Goal: Navigation & Orientation: Find specific page/section

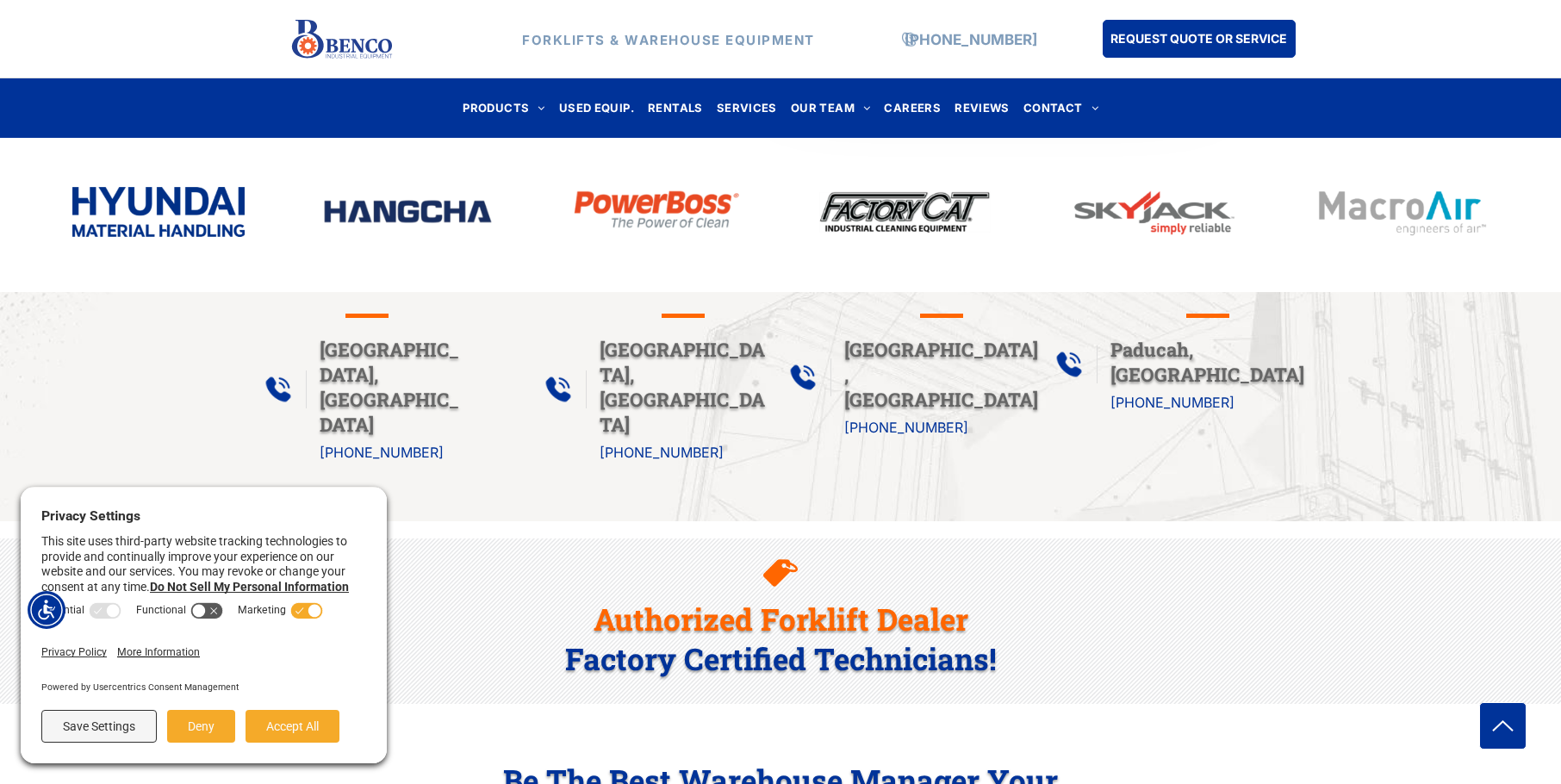
scroll to position [862, 0]
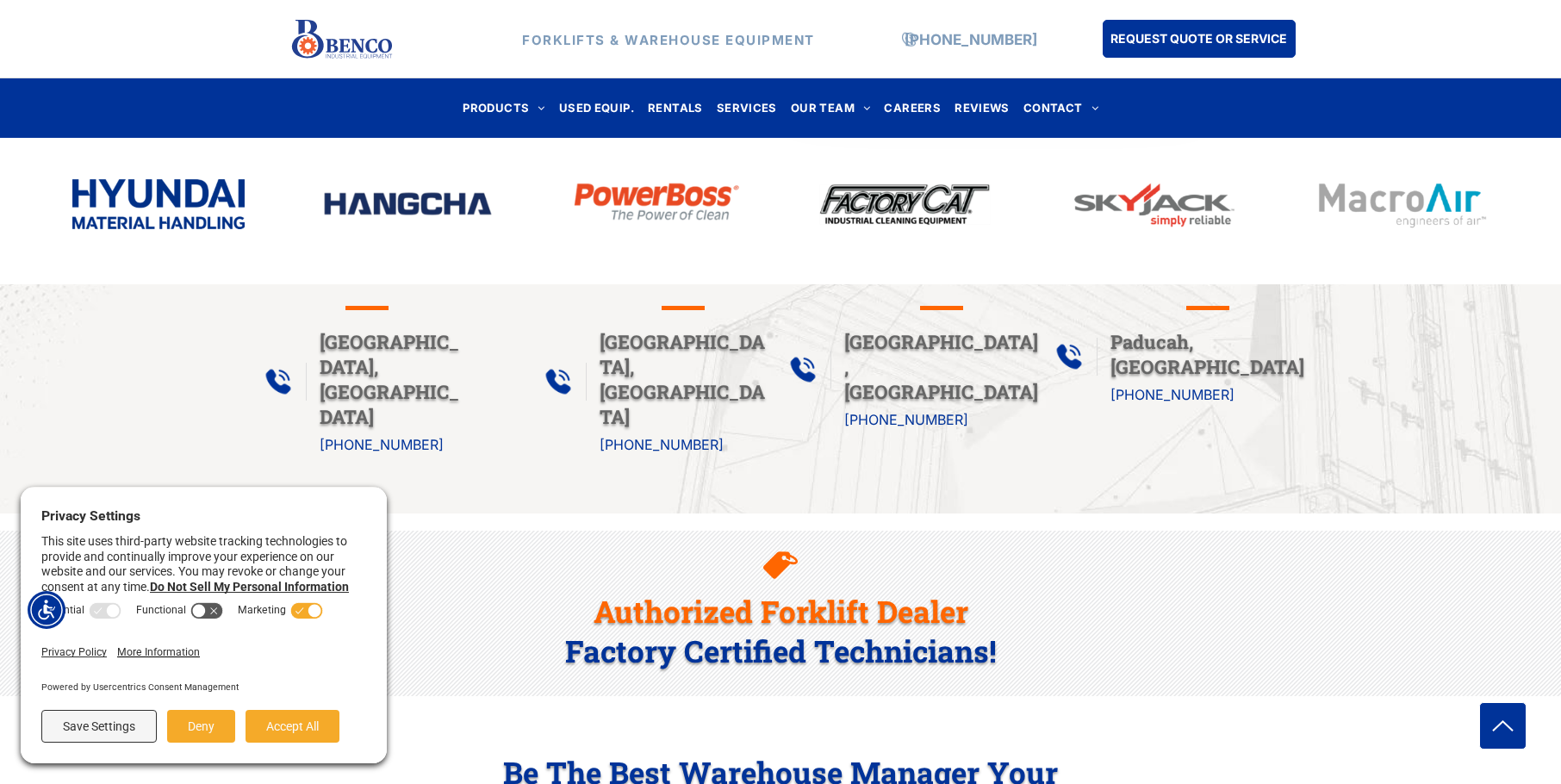
click at [406, 598] on div "Authorized Forklift Dealer Factory Certified Technicians!" at bounding box center [780, 613] width 1561 height 166
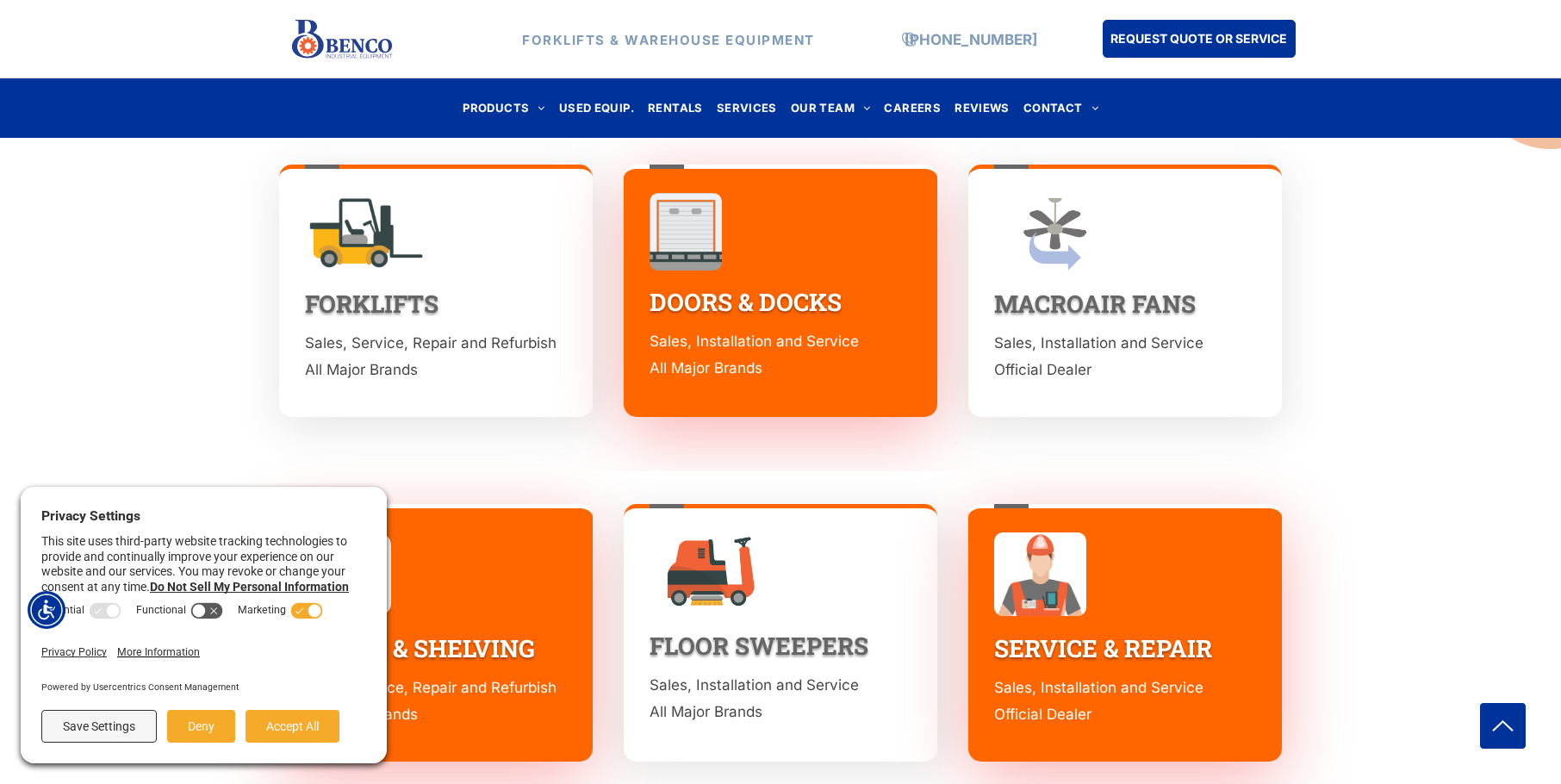
scroll to position [2413, 0]
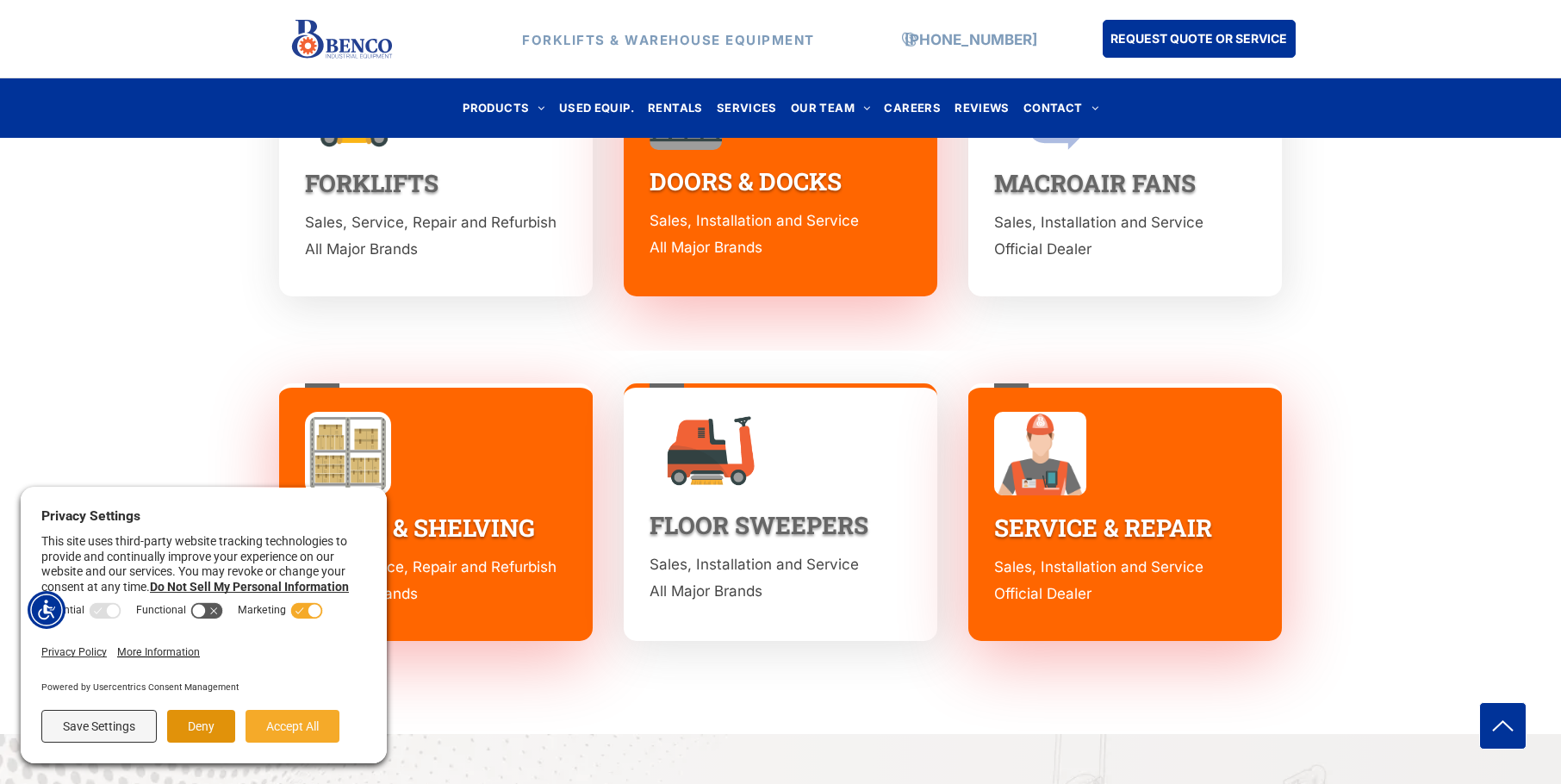
click at [196, 728] on button "Deny" at bounding box center [202, 726] width 68 height 32
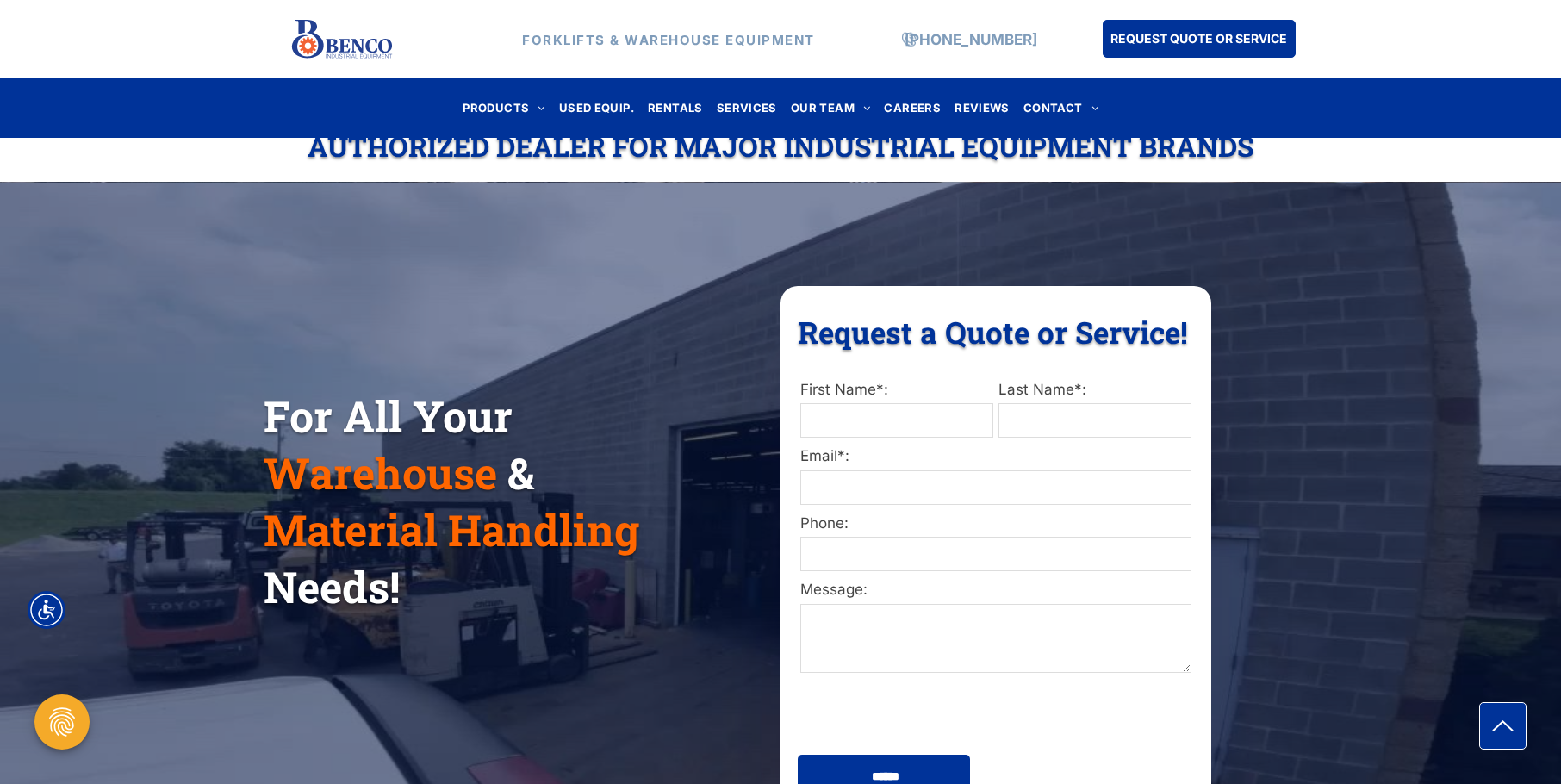
scroll to position [0, 0]
